Goal: Transaction & Acquisition: Purchase product/service

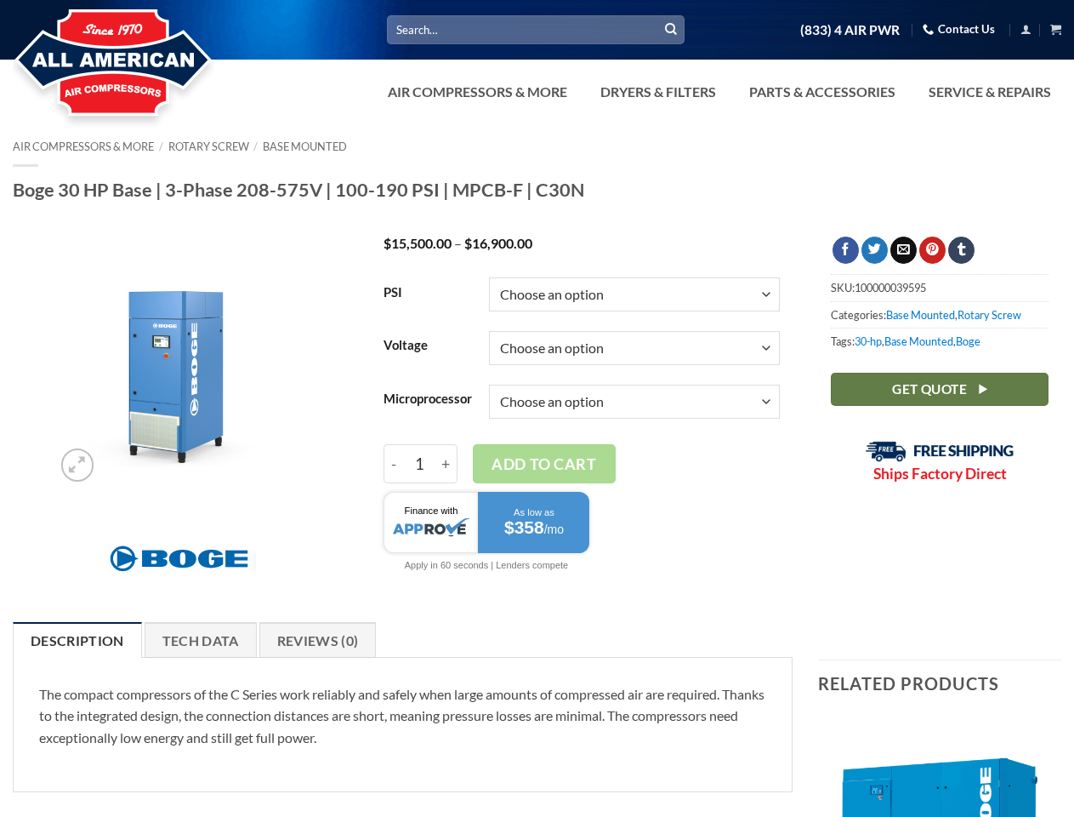
click at [537, 408] on select "Choose an option Base Focus 2.0" at bounding box center [634, 401] width 291 height 34
click at [718, 92] on link "Dryers & Filters" at bounding box center [658, 92] width 136 height 34
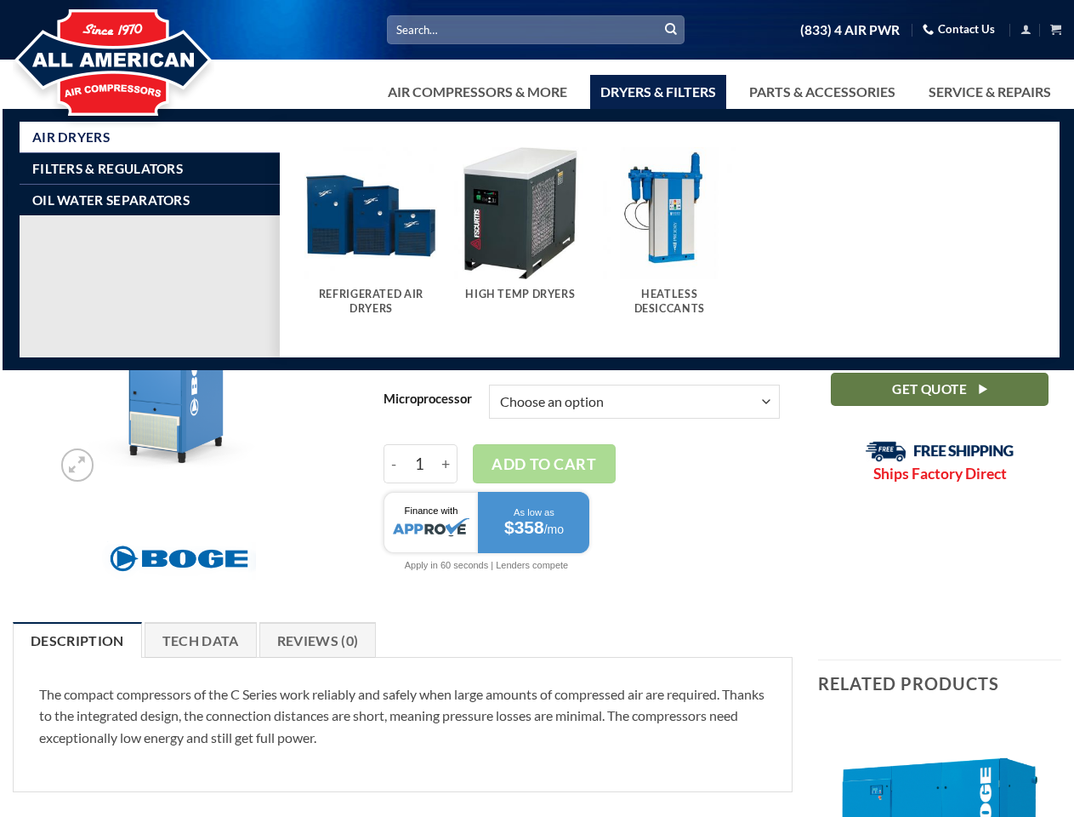
click at [475, 92] on link "Air Compressors & More" at bounding box center [478, 92] width 200 height 34
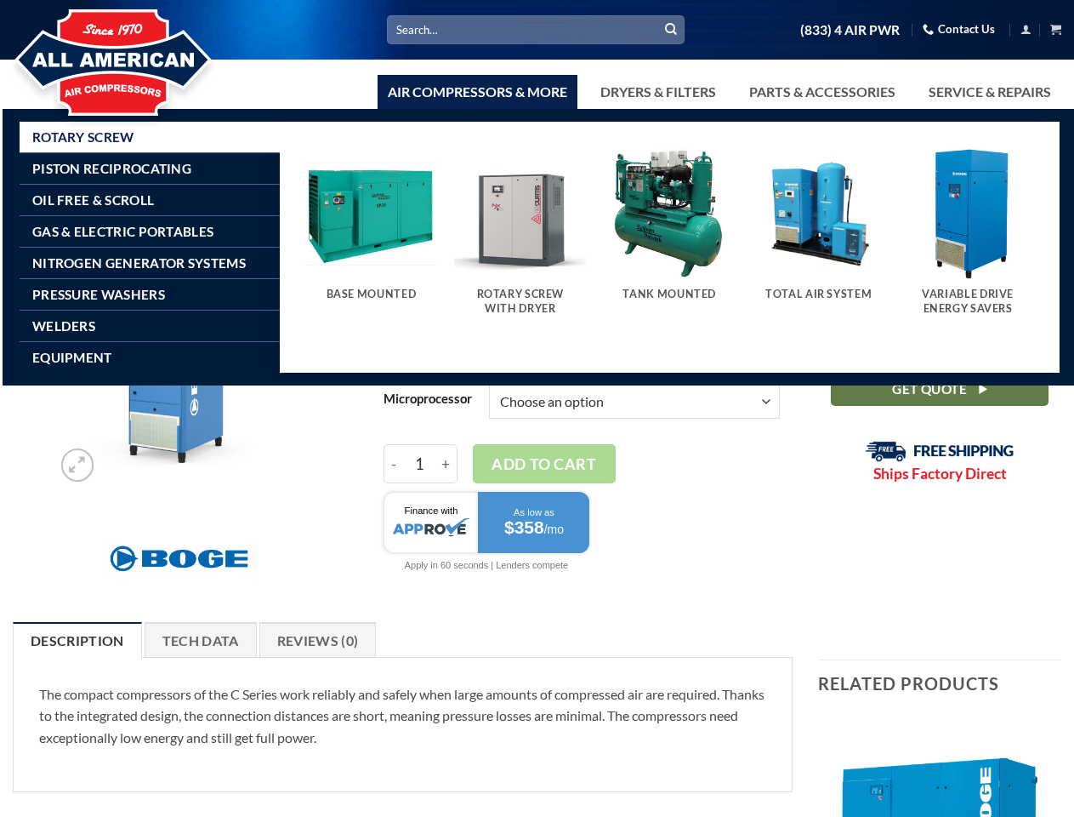
click at [657, 92] on link "Dryers & Filters" at bounding box center [658, 92] width 136 height 34
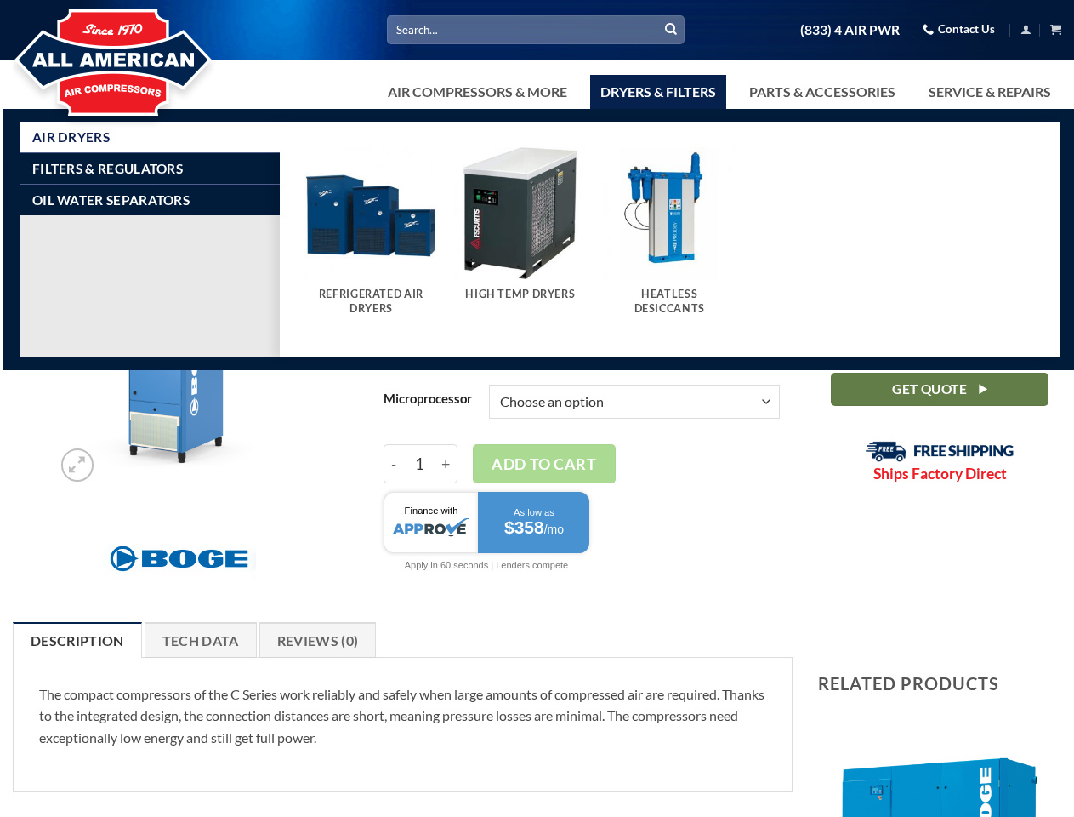
click at [821, 92] on link "Parts & Accessories" at bounding box center [822, 92] width 167 height 34
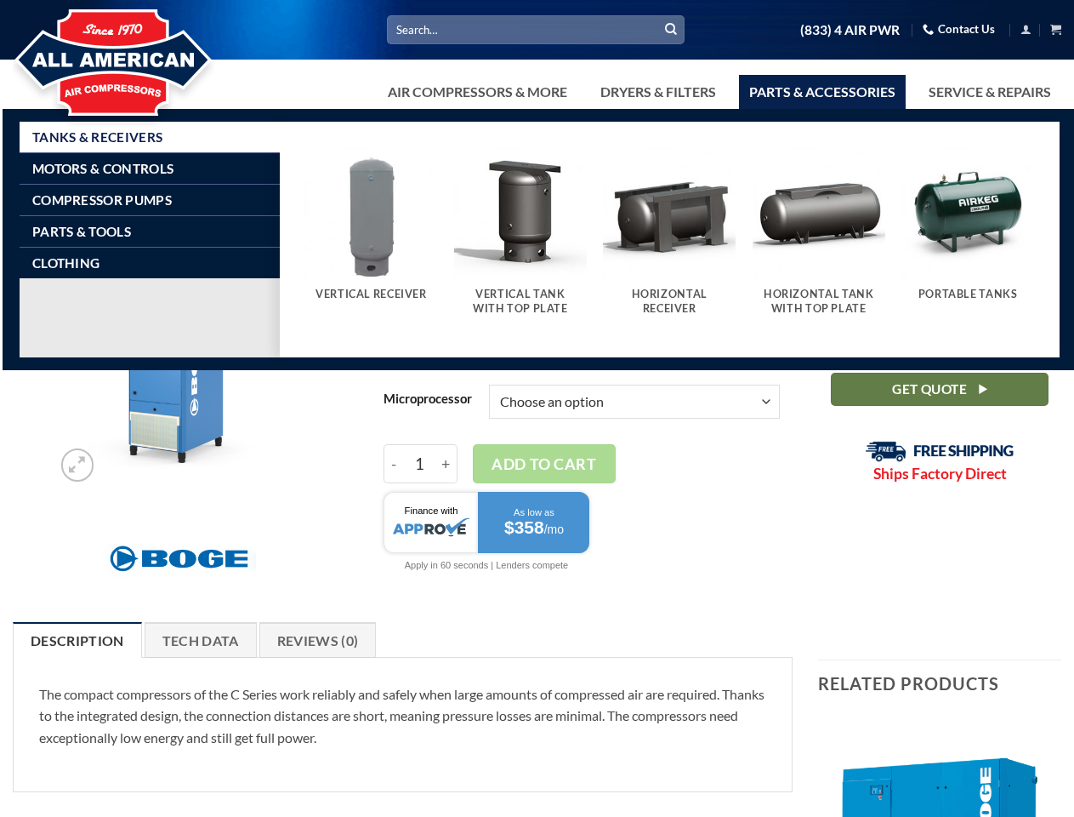
click at [537, 470] on button "Add to cart" at bounding box center [544, 463] width 143 height 39
click at [582, 429] on td "Choose an option Base Focus 2.0 Clear" at bounding box center [634, 402] width 291 height 54
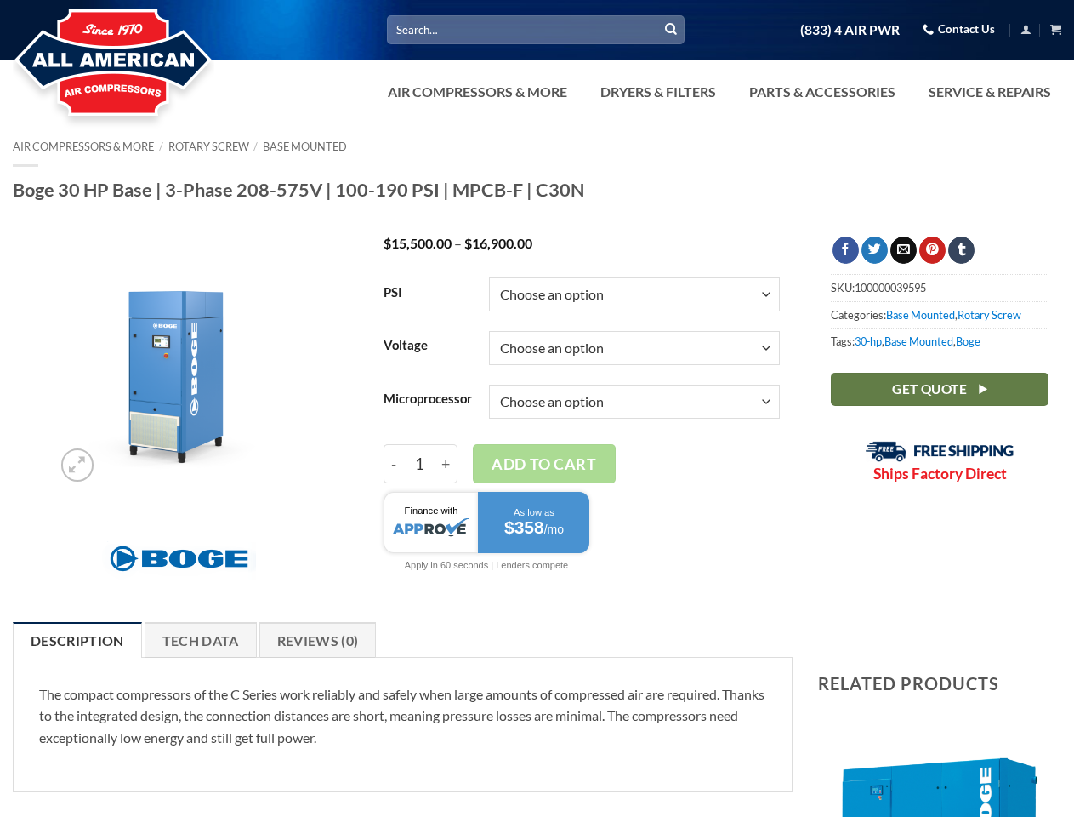
click at [420, 477] on input "1" at bounding box center [419, 463] width 31 height 39
click at [394, 477] on input "-" at bounding box center [394, 463] width 20 height 39
click at [447, 477] on input "+" at bounding box center [447, 463] width 22 height 39
type input "2"
